Goal: Transaction & Acquisition: Purchase product/service

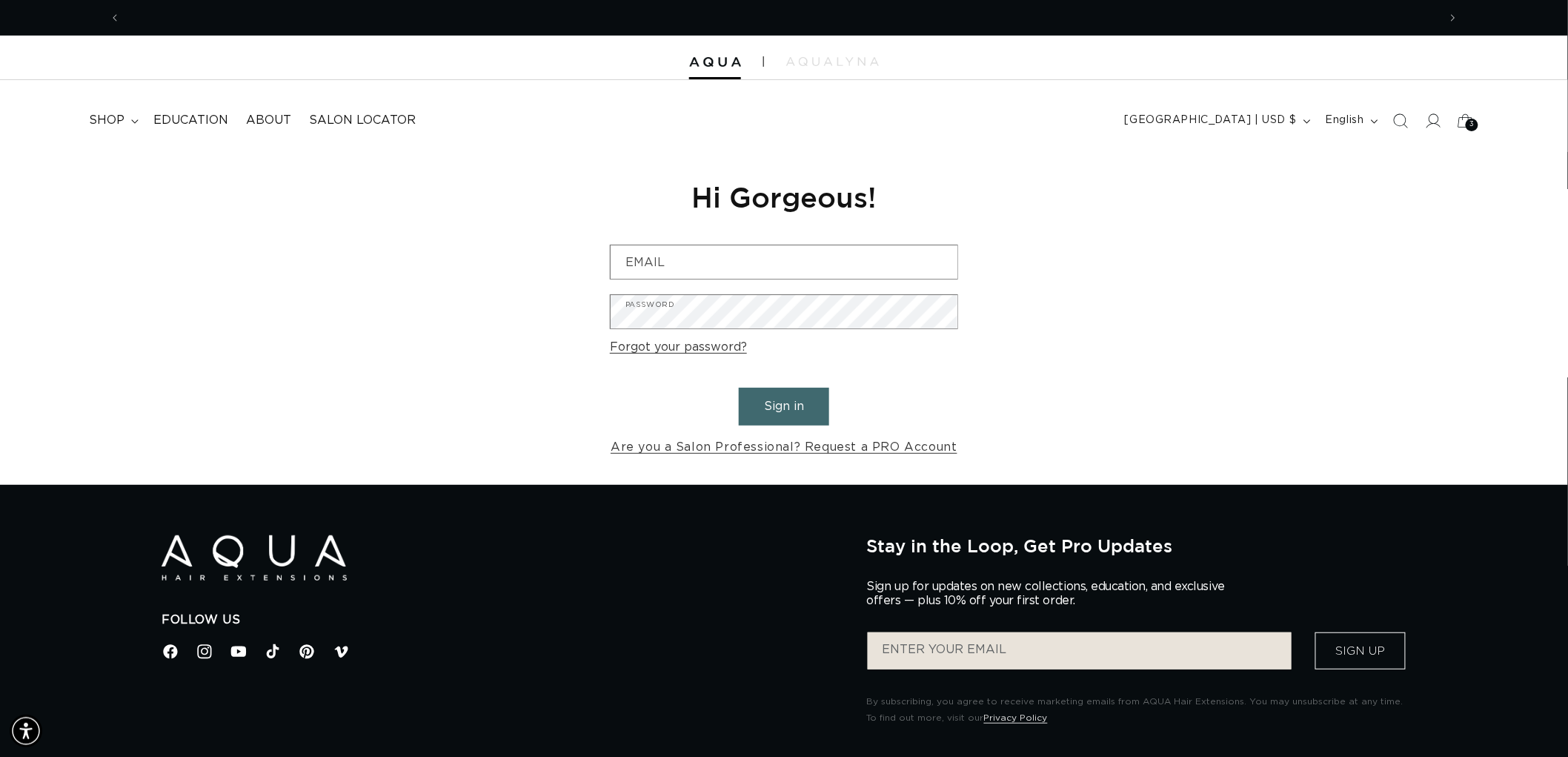
scroll to position [0, 1317]
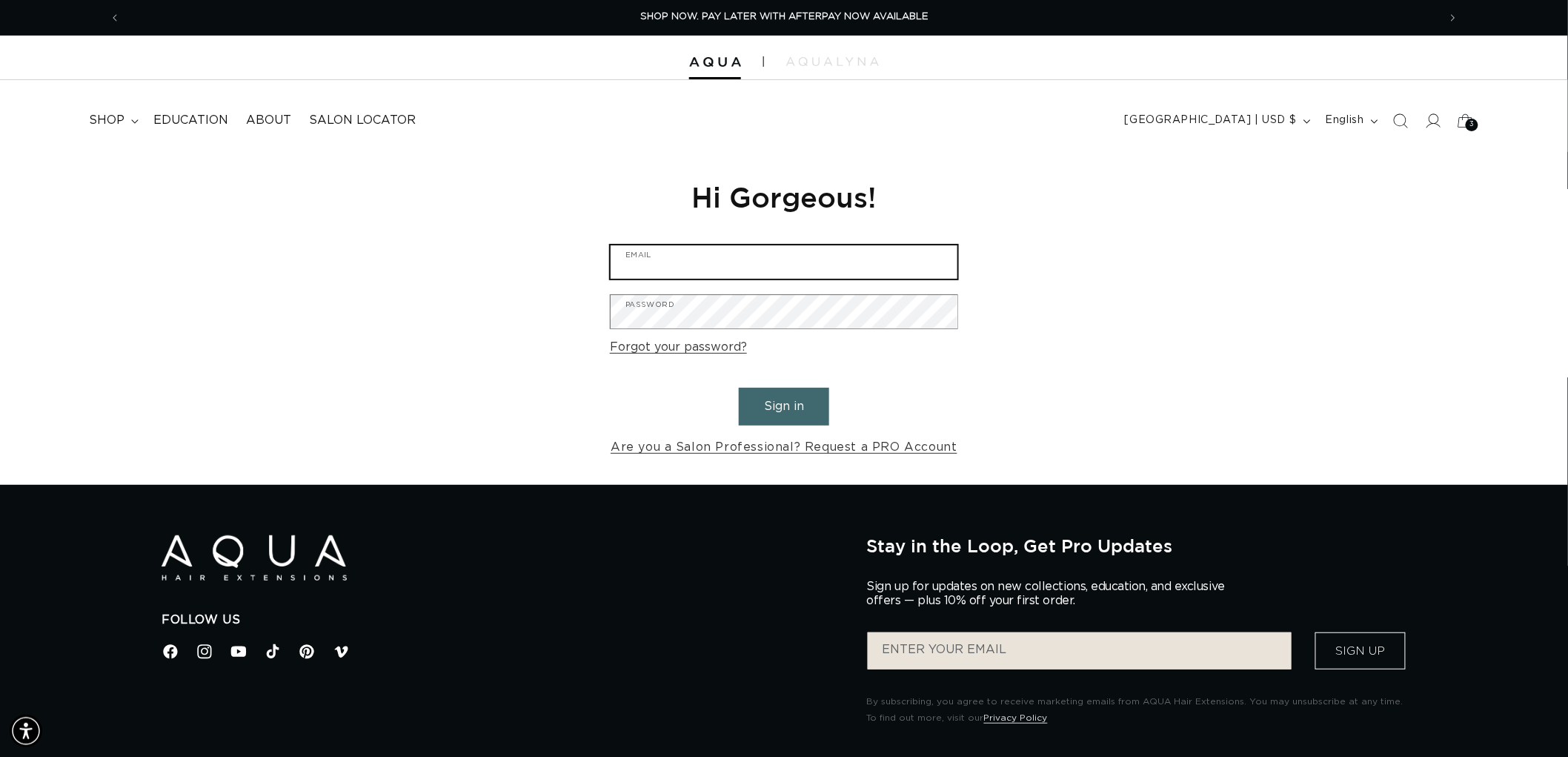
type input "[EMAIL_ADDRESS][DOMAIN_NAME]"
click at [834, 398] on form "graphics@pabeauty.com Email Password Forgot your password? Sign in Are you a Sa…" at bounding box center [784, 351] width 348 height 213
click at [781, 401] on button "Sign in" at bounding box center [784, 406] width 90 height 38
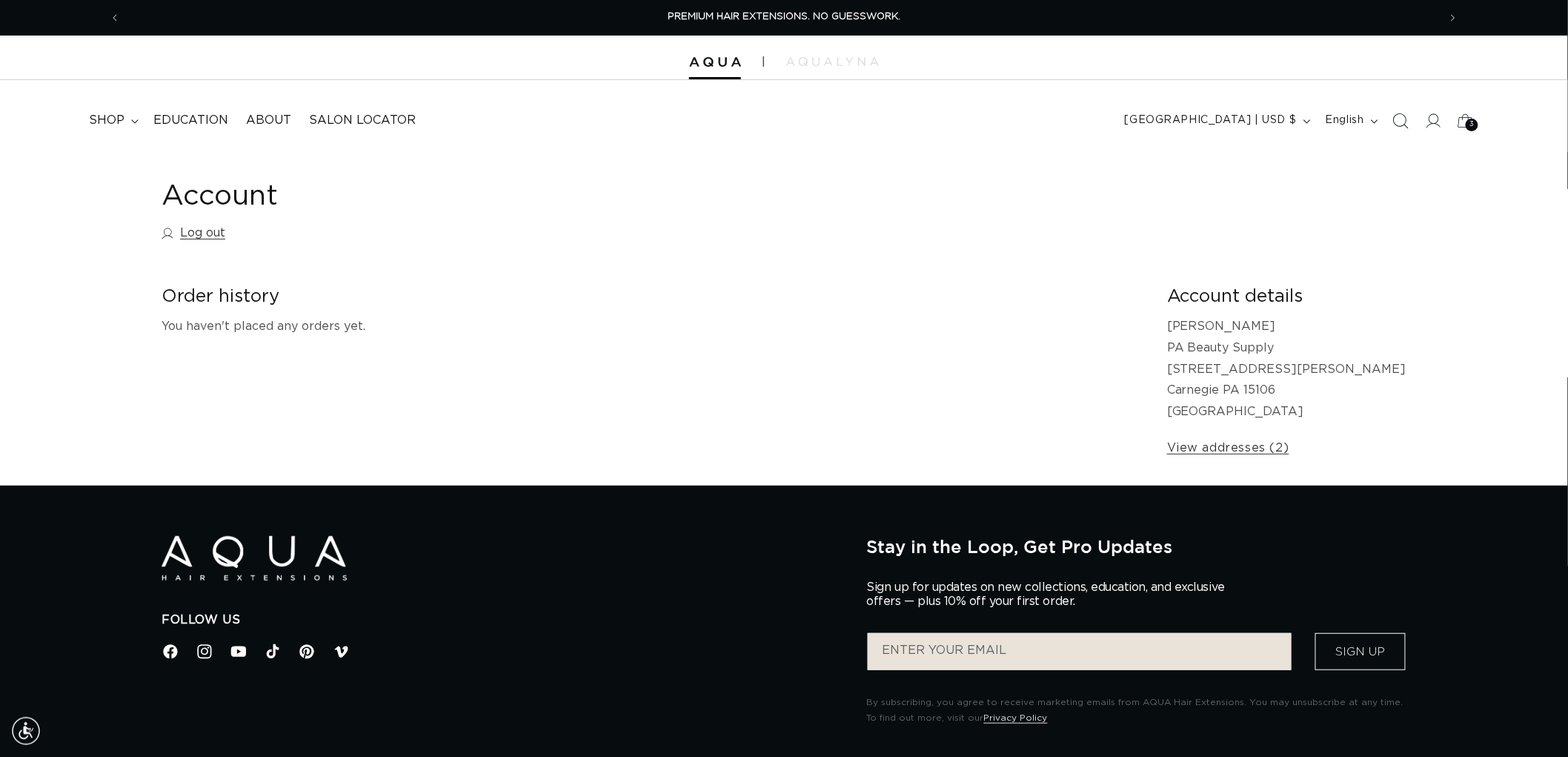
click at [1408, 106] on span "Search" at bounding box center [1400, 121] width 32 height 32
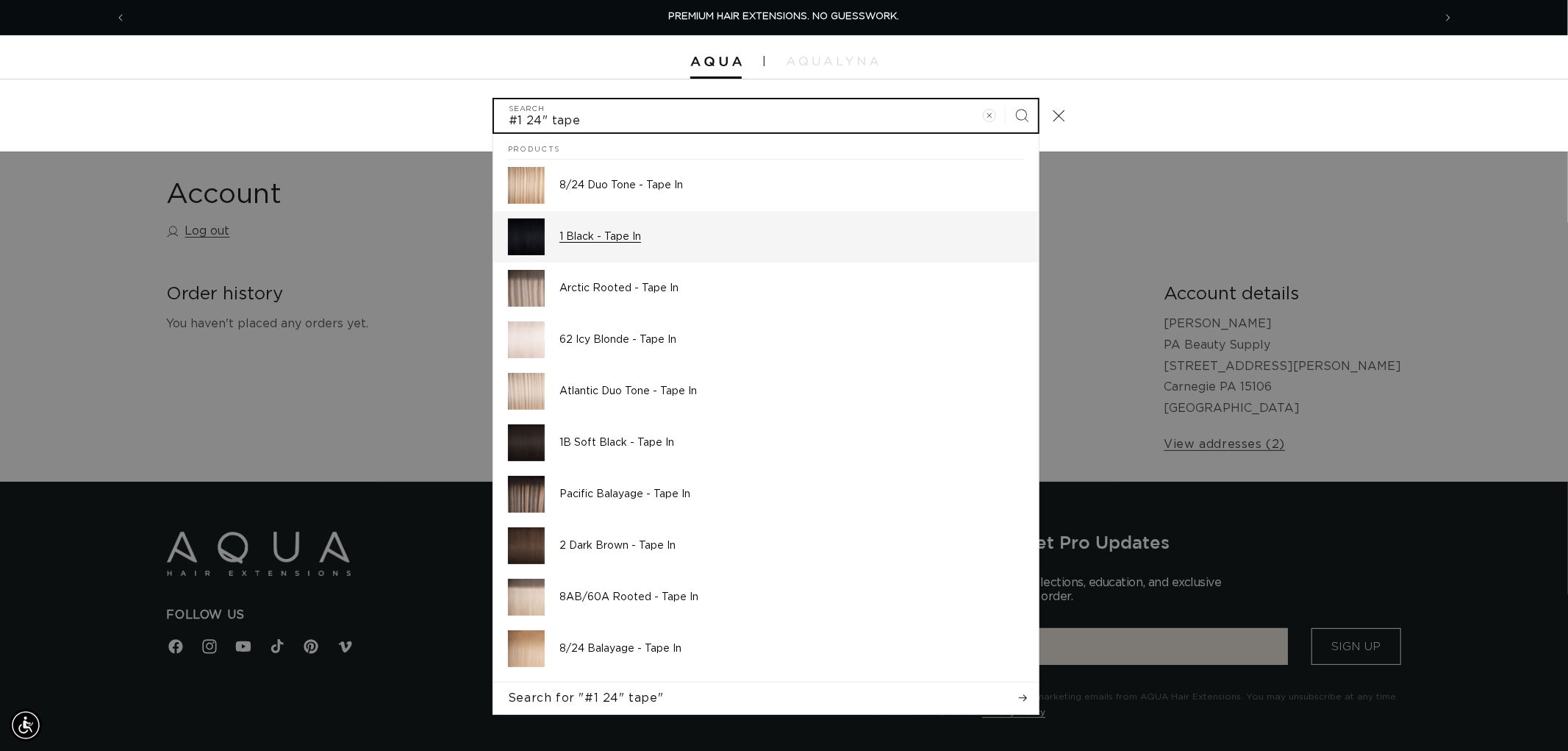
type input "#1 24" tape"
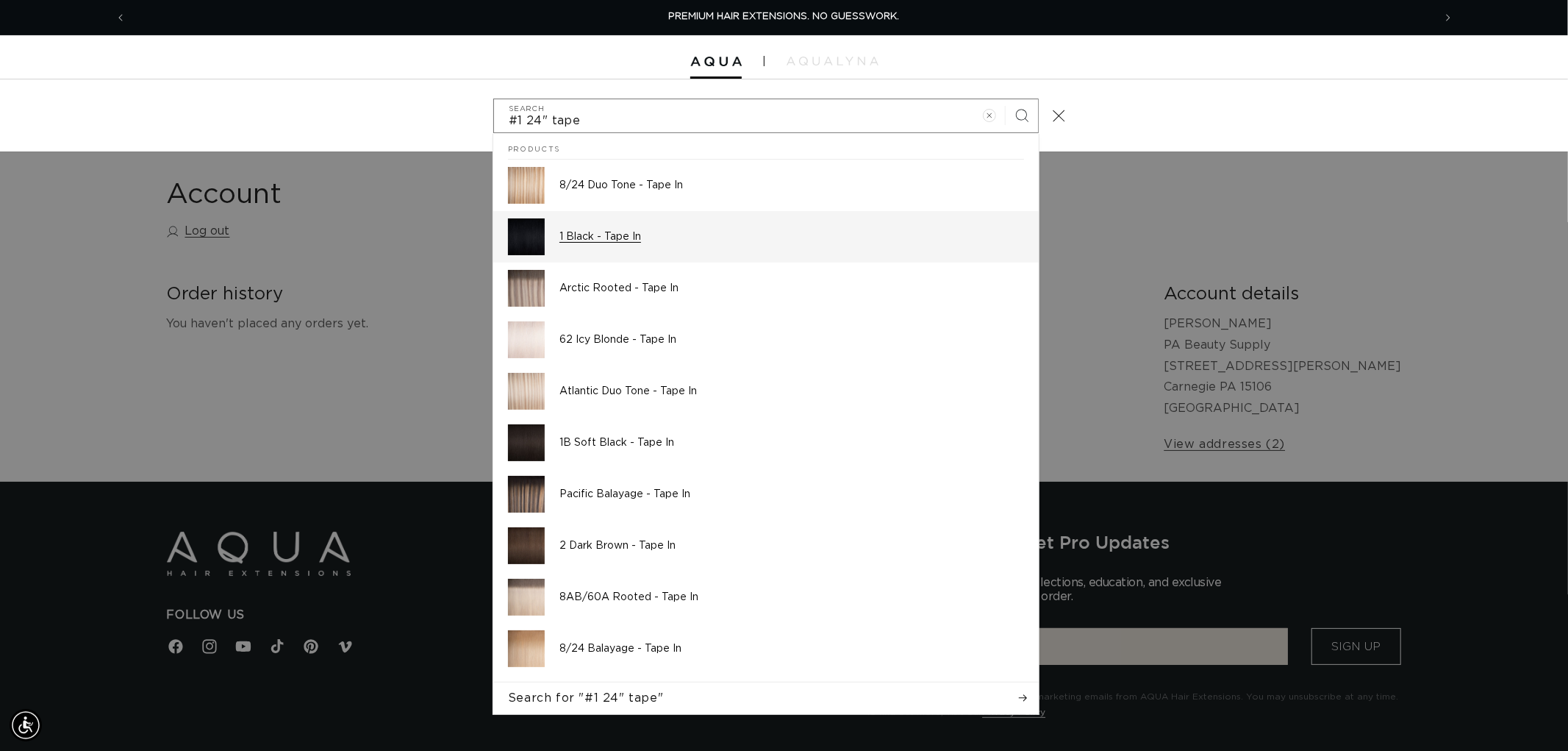
click at [513, 244] on img "Search" at bounding box center [526, 237] width 37 height 37
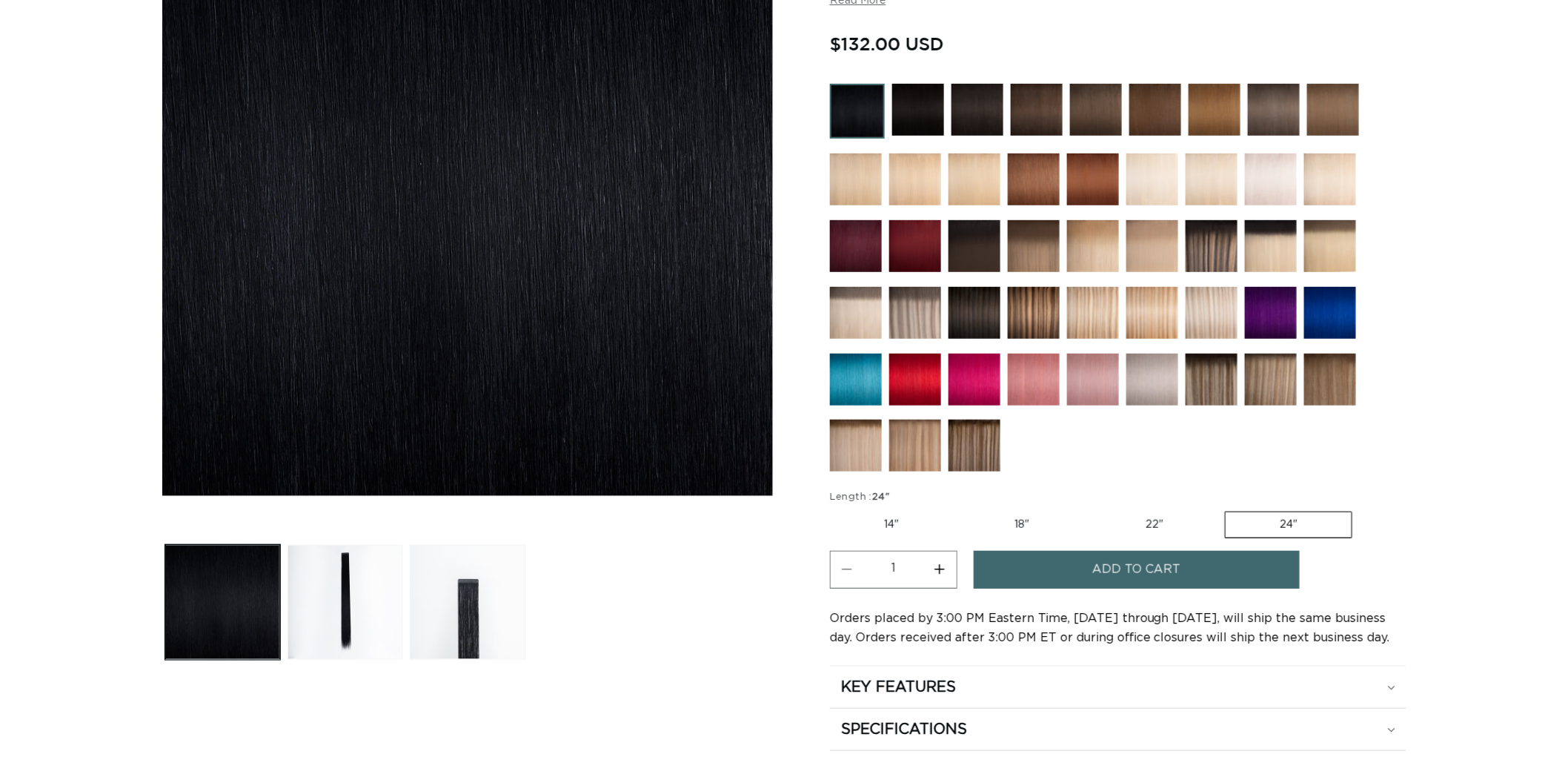
scroll to position [329, 0]
